Goal: Check status: Check status

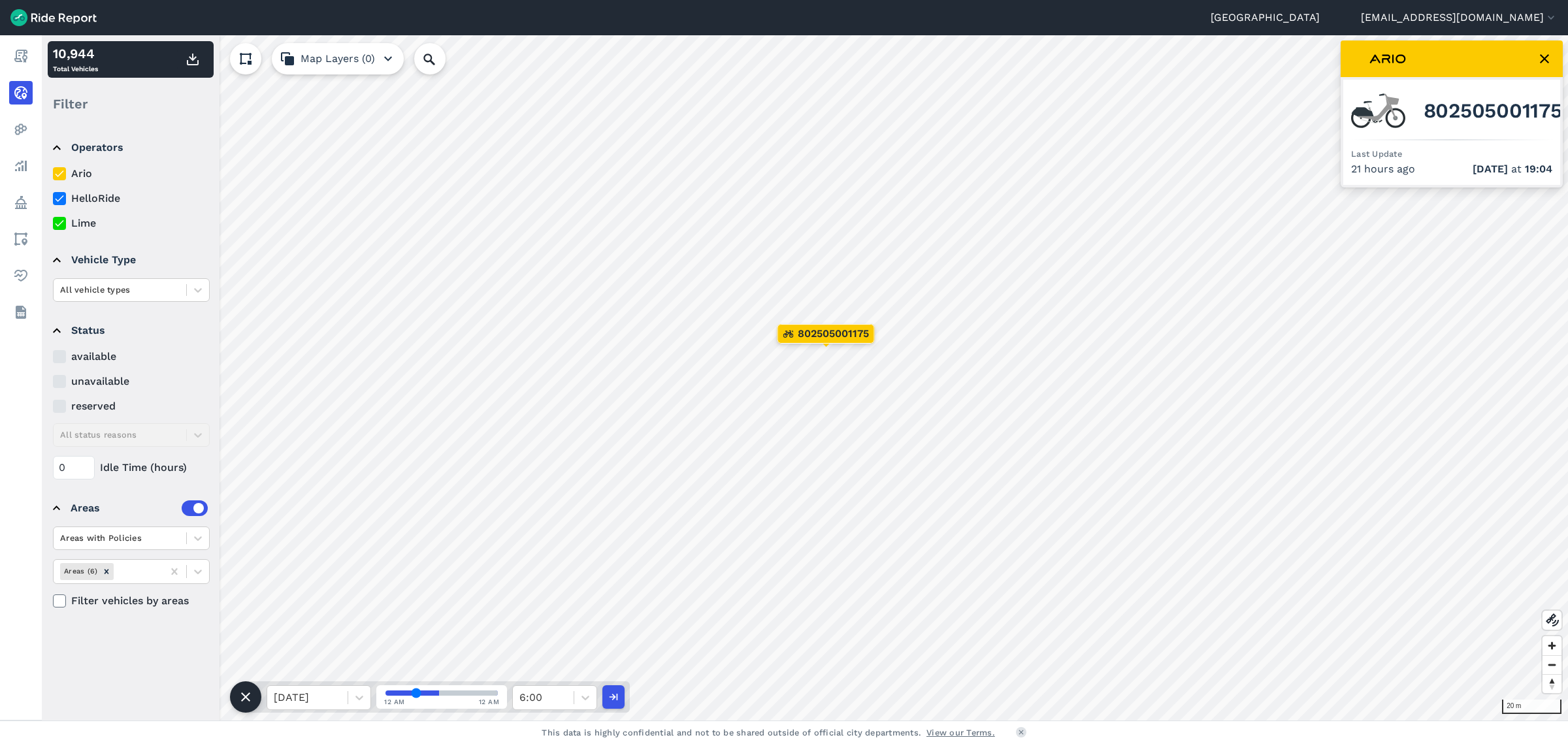
drag, startPoint x: 438, startPoint y: 692, endPoint x: 415, endPoint y: 697, distance: 23.5
click at [415, 696] on input "range" at bounding box center [441, 693] width 112 height 5
click at [417, 693] on input "range" at bounding box center [441, 693] width 112 height 5
click at [400, 691] on input "range" at bounding box center [441, 693] width 112 height 5
click at [354, 701] on icon at bounding box center [360, 697] width 13 height 13
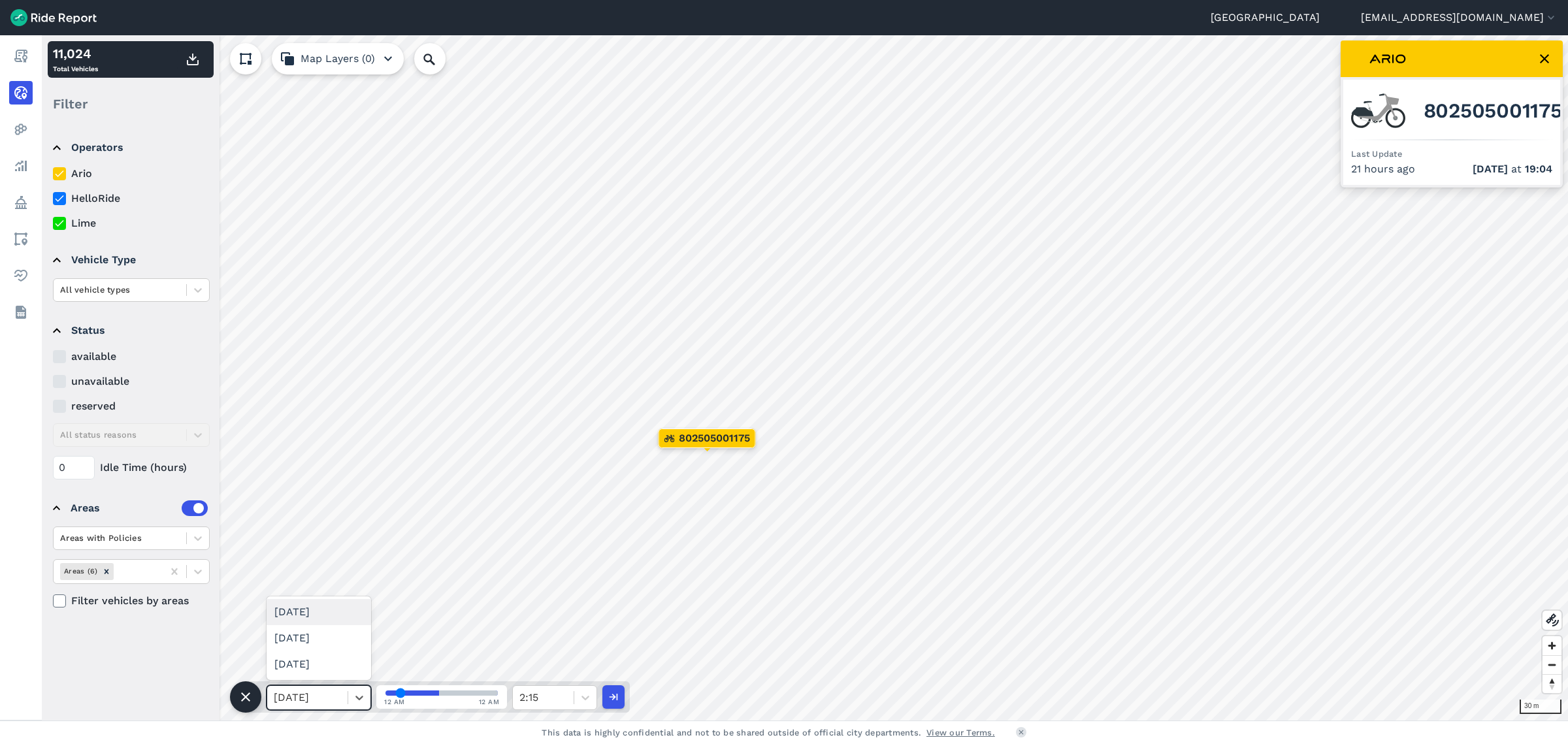
click at [326, 612] on div "[DATE]" at bounding box center [319, 612] width 105 height 26
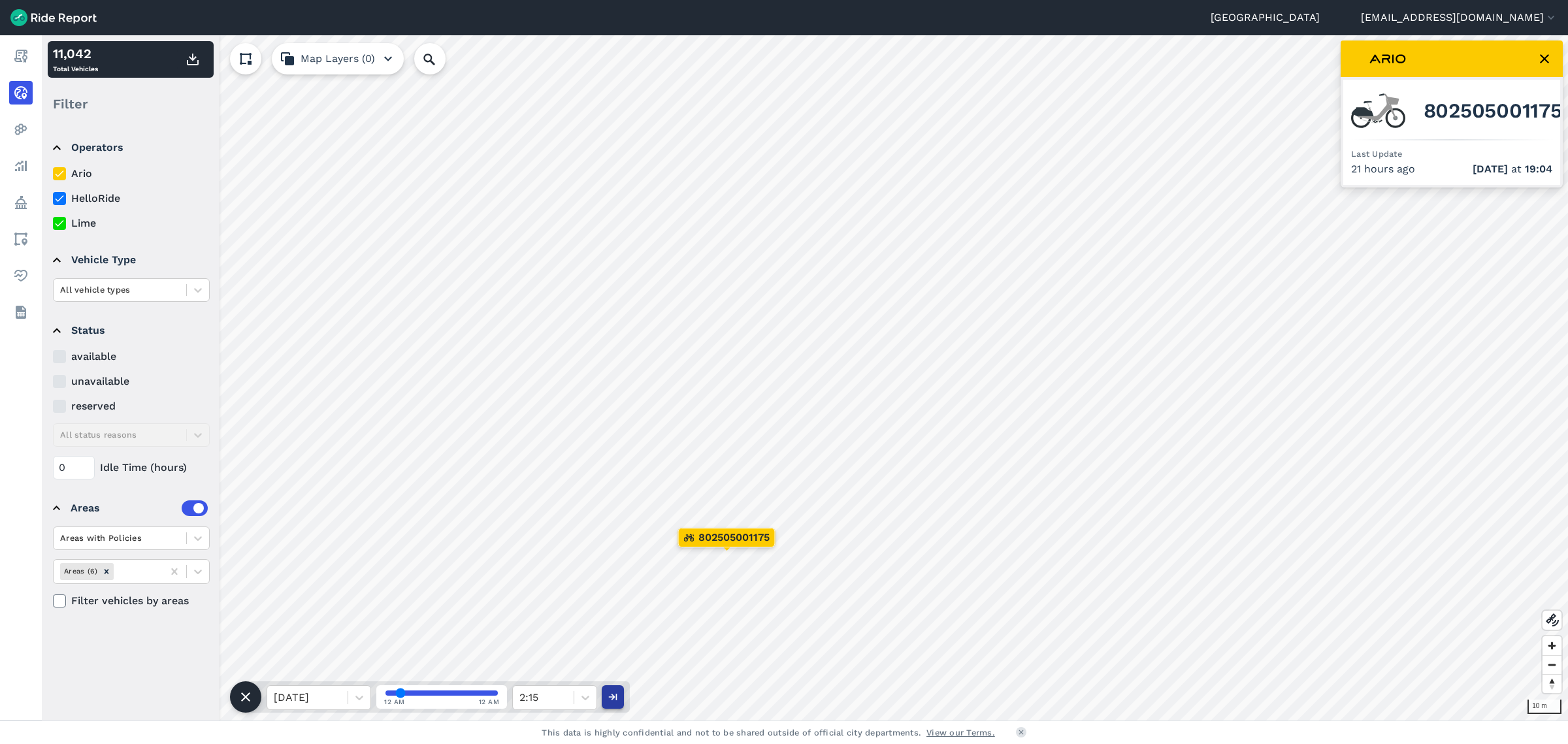
click at [612, 700] on icon "button" at bounding box center [613, 697] width 13 height 13
drag, startPoint x: 432, startPoint y: 689, endPoint x: 360, endPoint y: 697, distance: 72.4
type input "0"
click at [385, 696] on input "range" at bounding box center [441, 693] width 112 height 5
click at [362, 697] on icon at bounding box center [359, 697] width 7 height 4
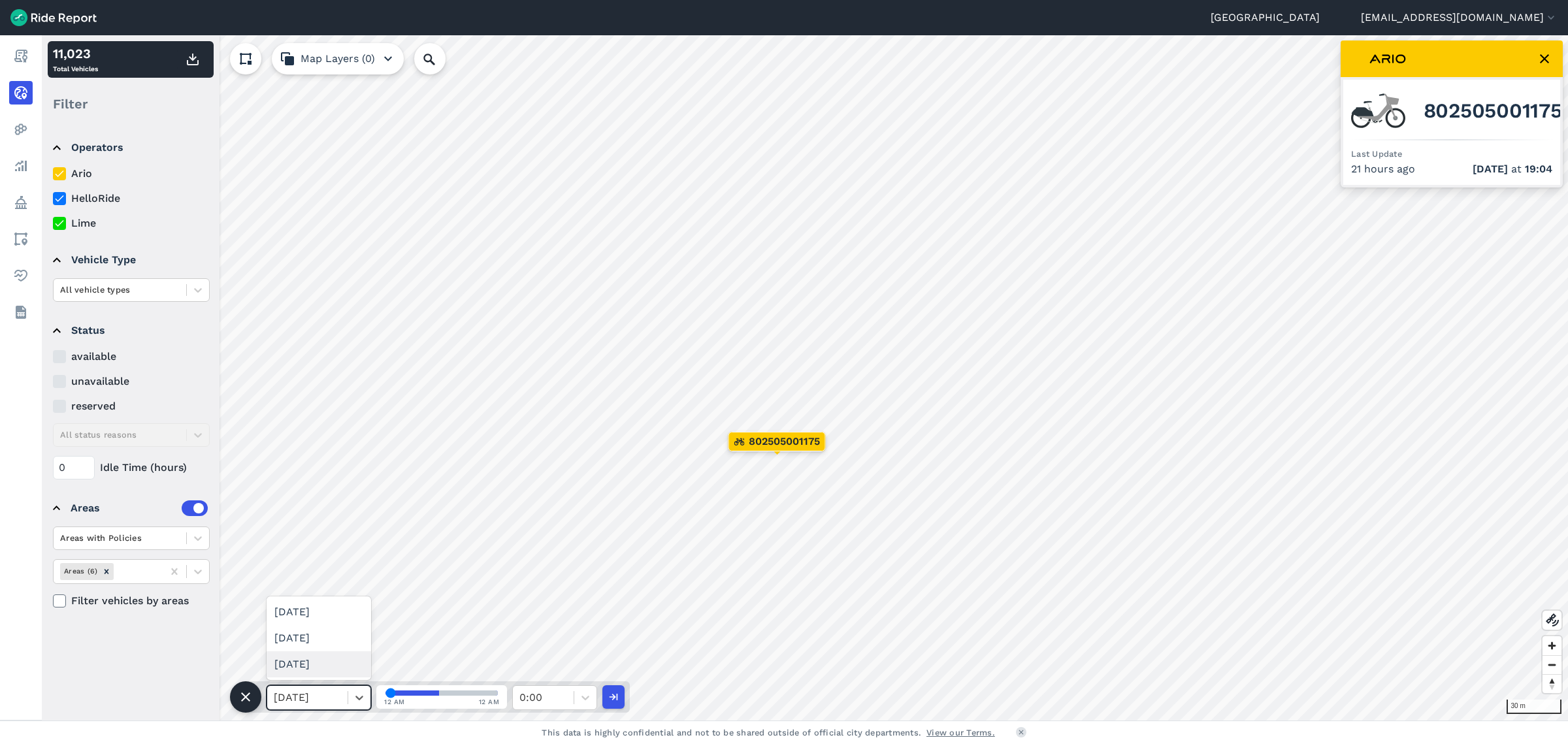
click at [332, 654] on div "[DATE]" at bounding box center [319, 663] width 105 height 26
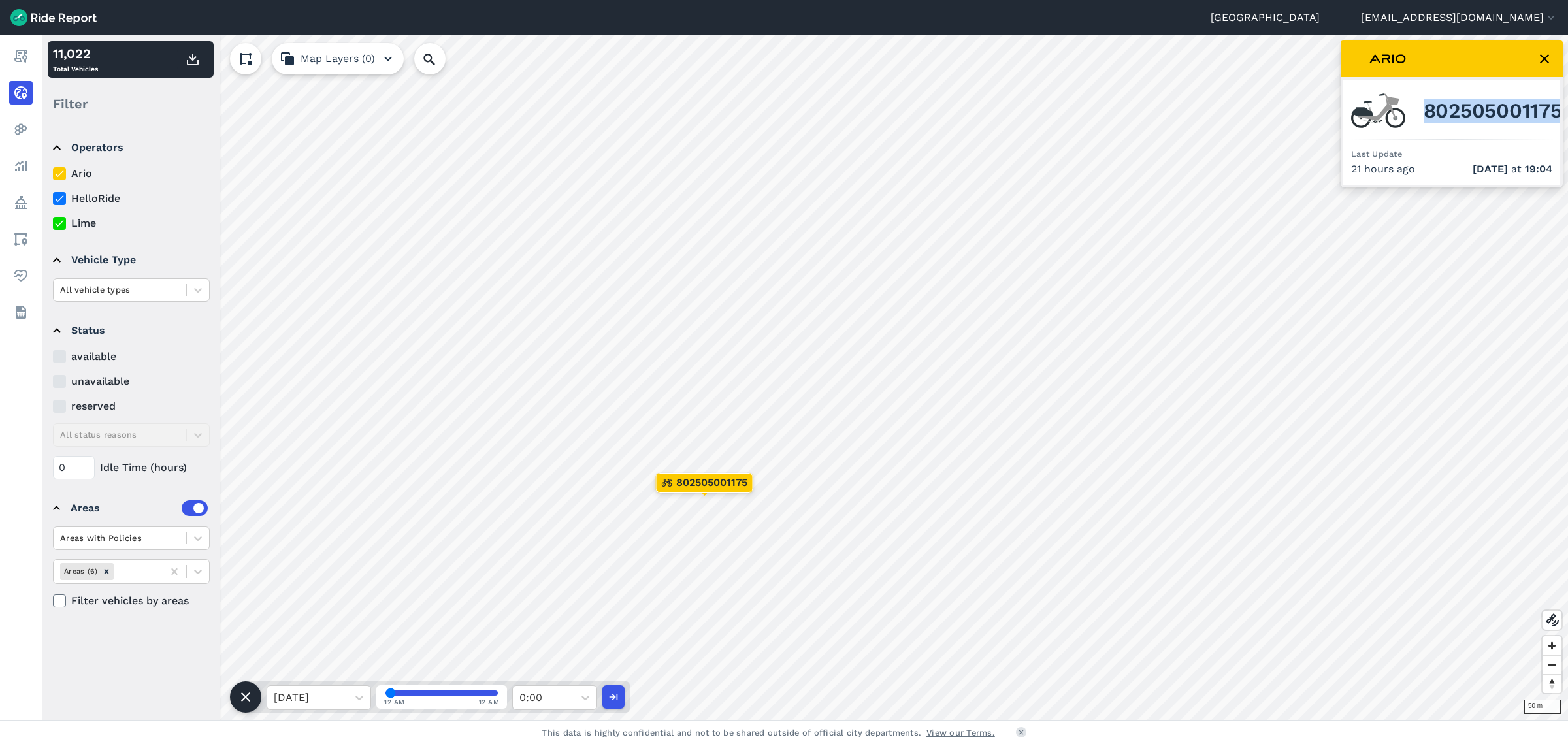
drag, startPoint x: 1423, startPoint y: 109, endPoint x: 1561, endPoint y: 117, distance: 138.2
click at [1561, 117] on div "802505001175 Last Update 21 hours ago [DATE] 19:04" at bounding box center [1451, 114] width 222 height 147
copy span "802505001175"
click at [431, 63] on icon at bounding box center [429, 59] width 16 height 16
paste input "802505001175"
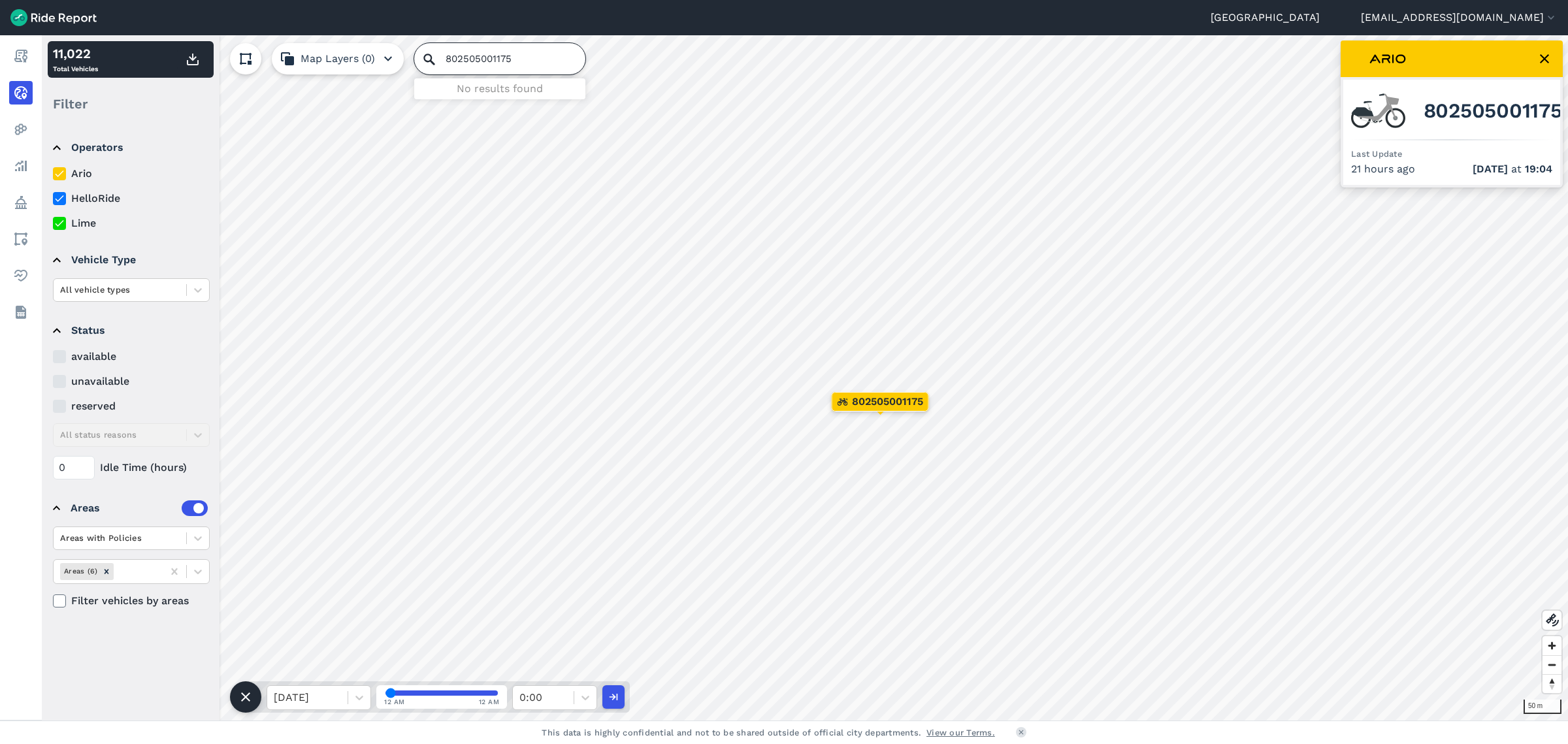
type input "802505001175"
